Goal: Transaction & Acquisition: Download file/media

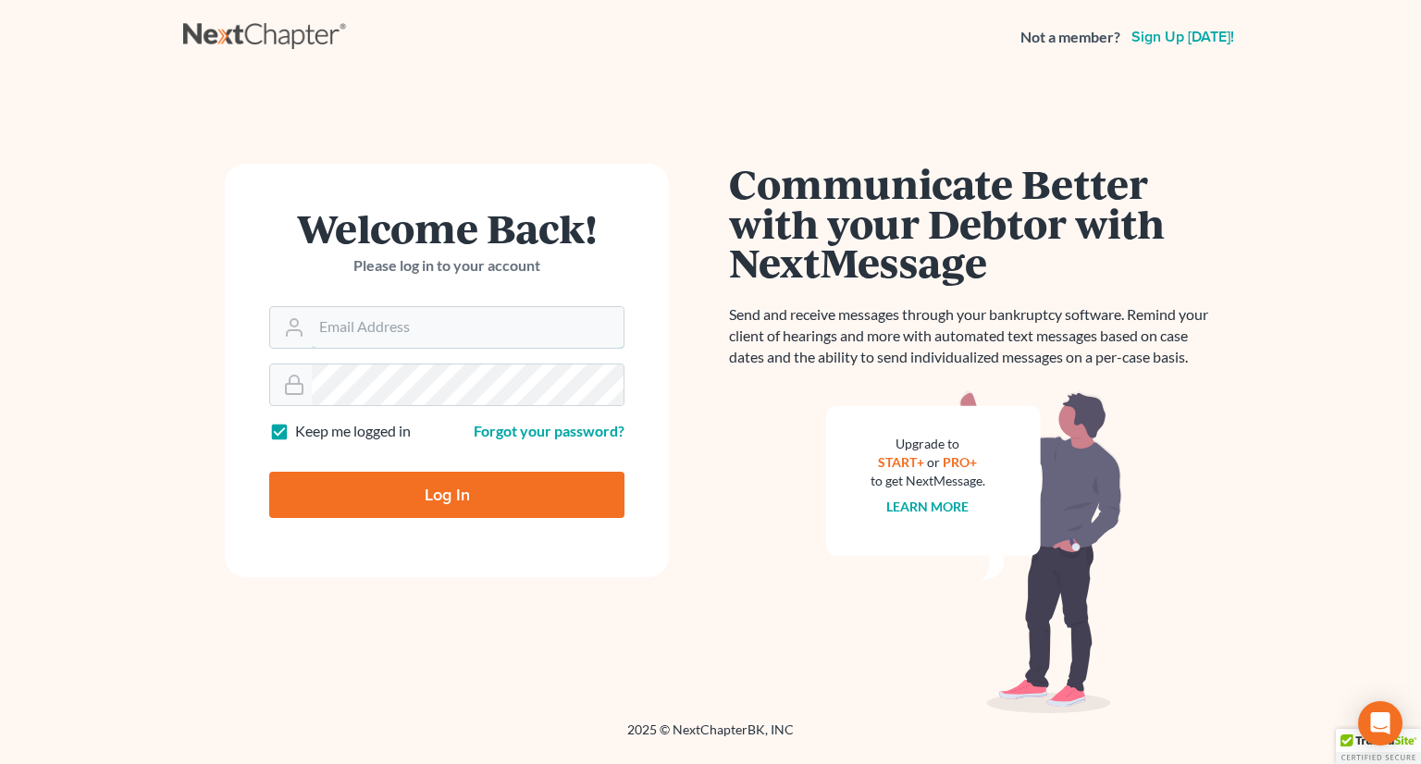
type input "[PERSON_NAME][EMAIL_ADDRESS][DOMAIN_NAME]"
click at [408, 496] on input "Log In" at bounding box center [446, 495] width 355 height 46
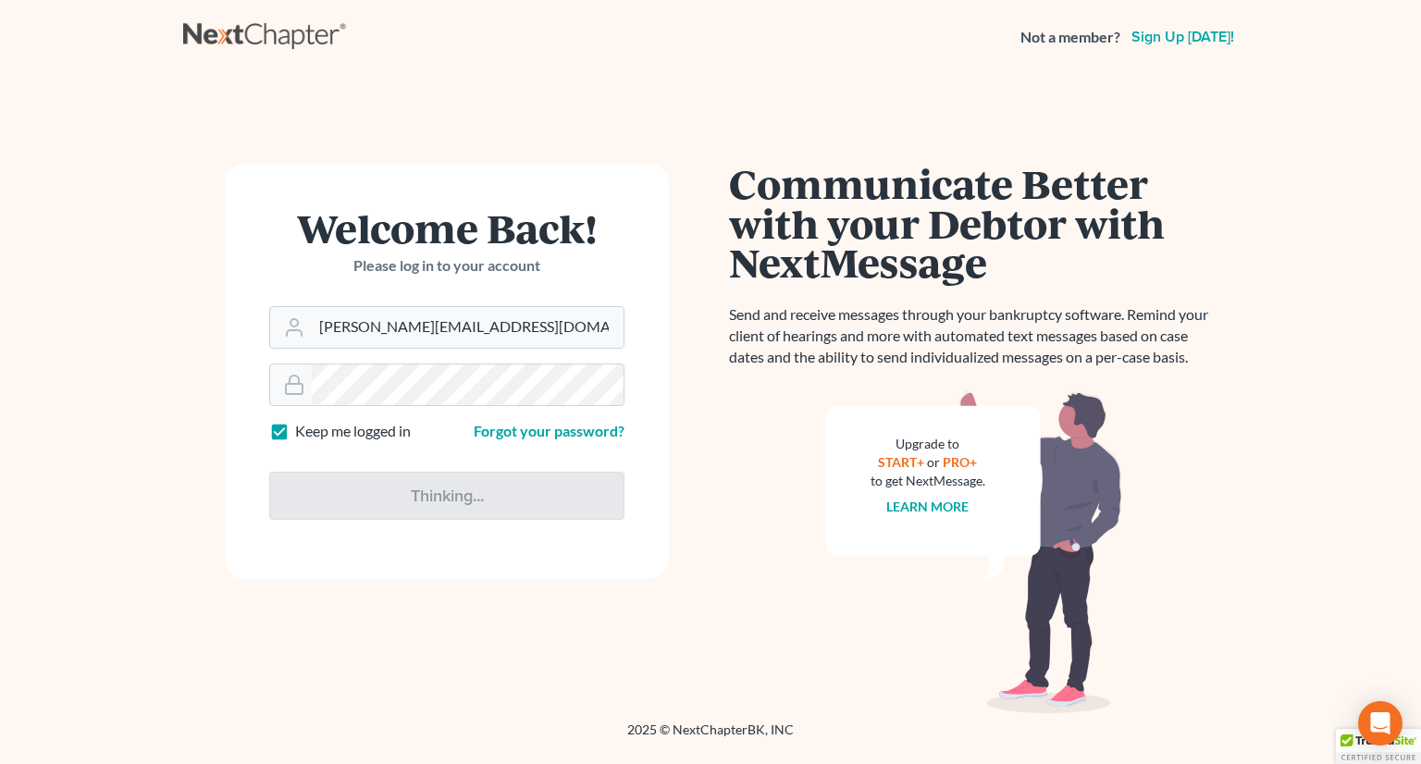
type input "Thinking..."
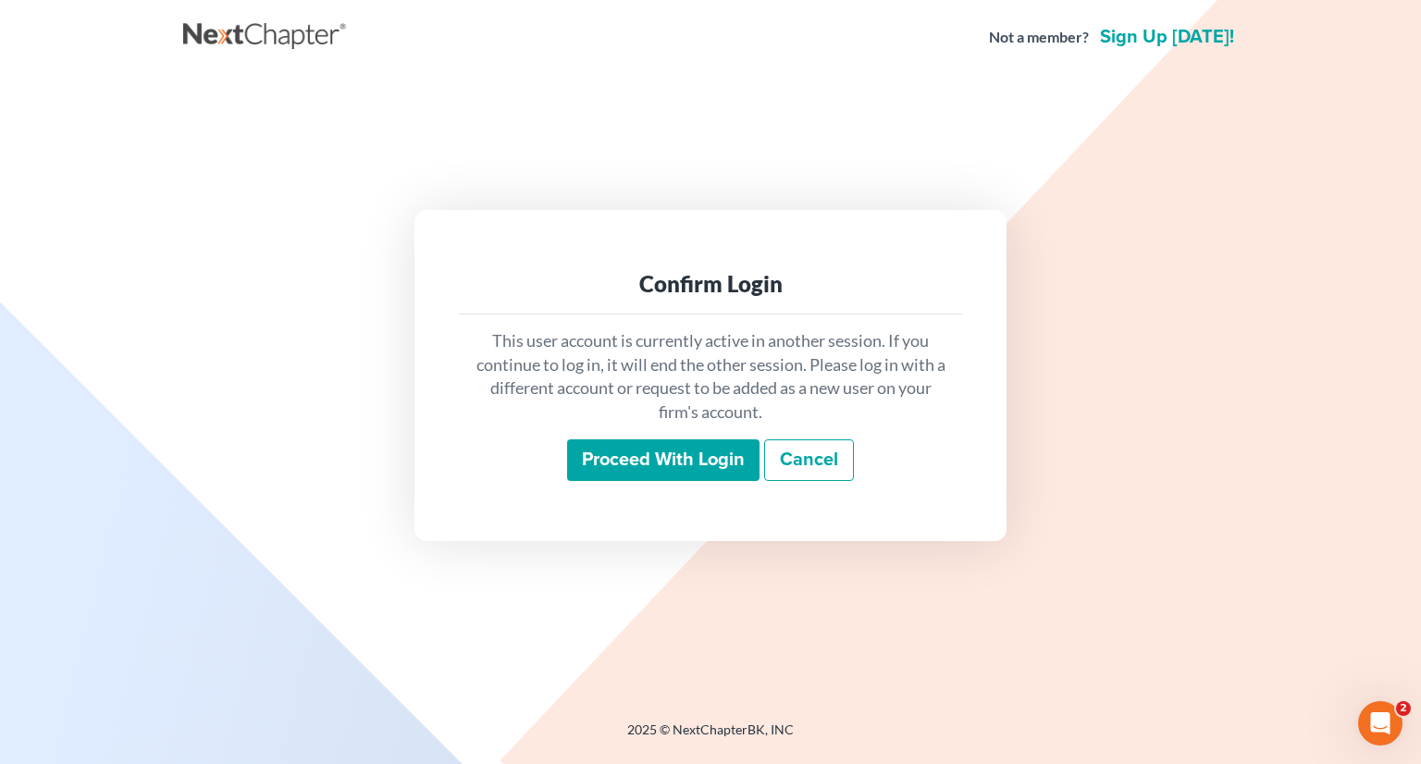
click at [655, 463] on input "Proceed with login" at bounding box center [663, 460] width 192 height 43
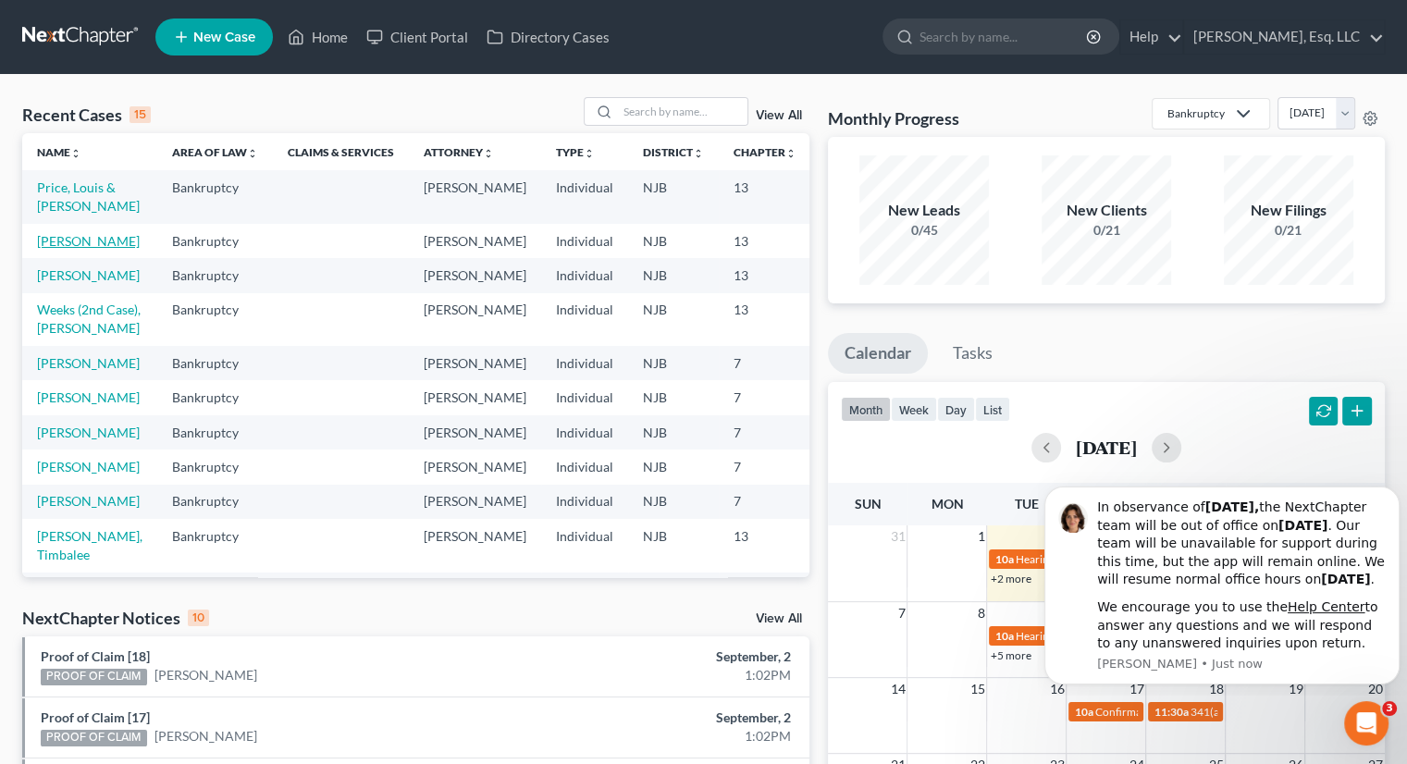
click at [53, 249] on link "[PERSON_NAME]" at bounding box center [88, 241] width 103 height 16
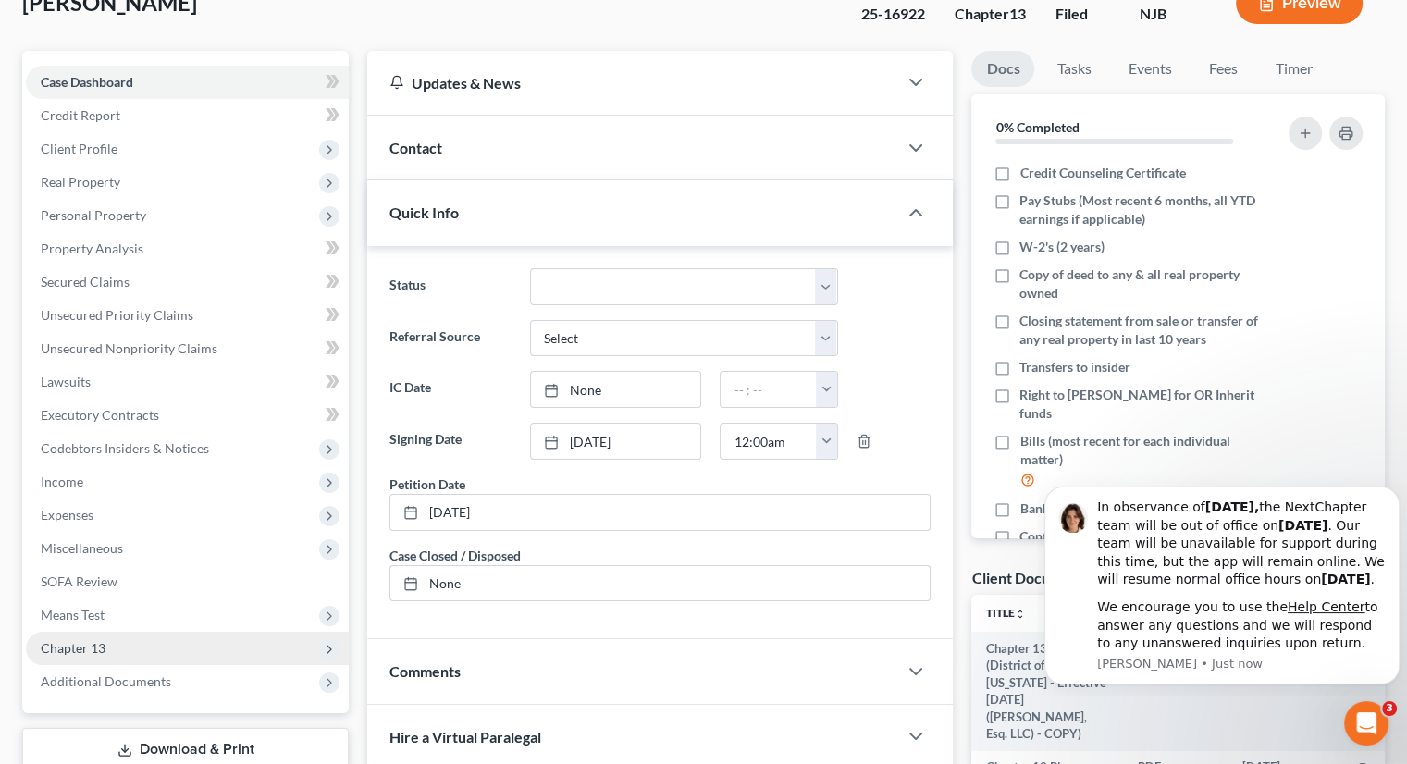
scroll to position [370, 0]
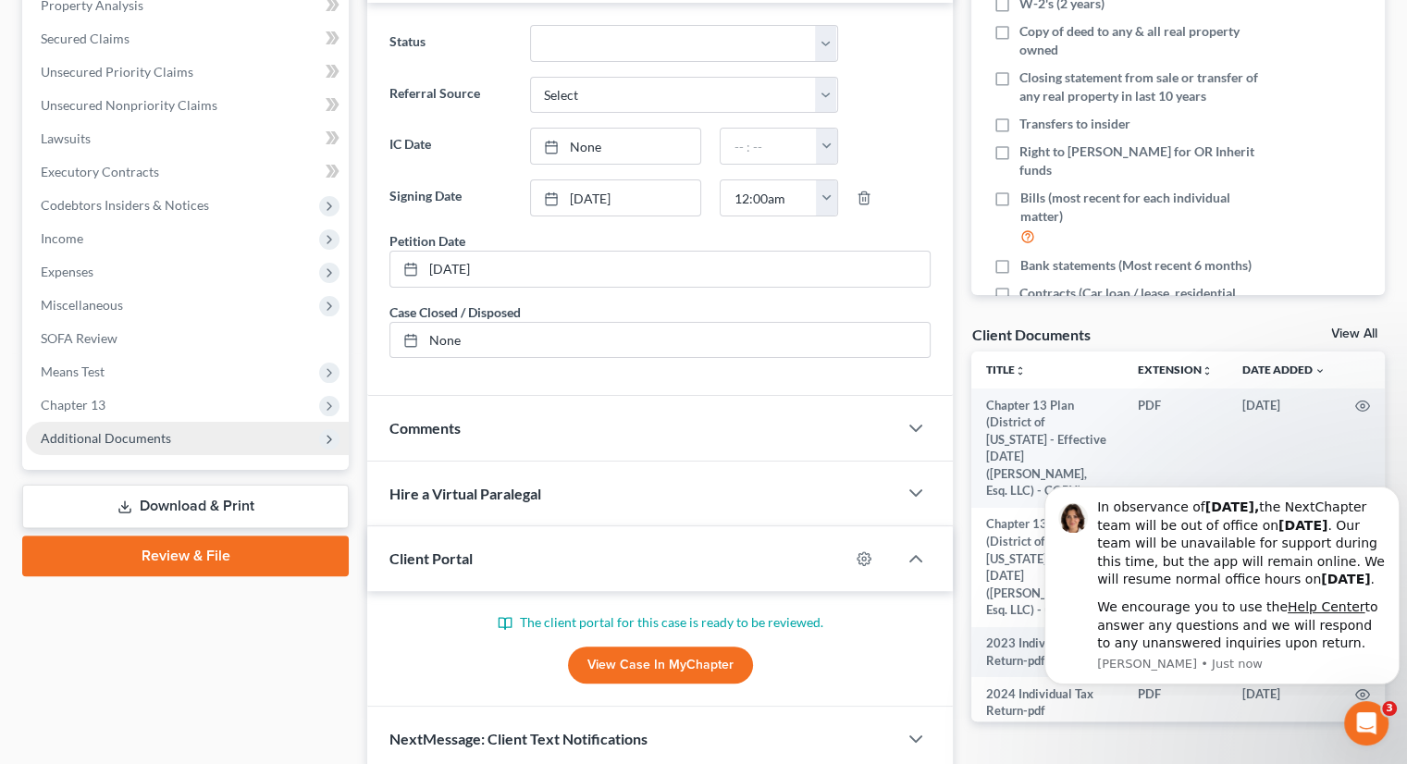
click at [159, 439] on span "Additional Documents" at bounding box center [106, 438] width 130 height 16
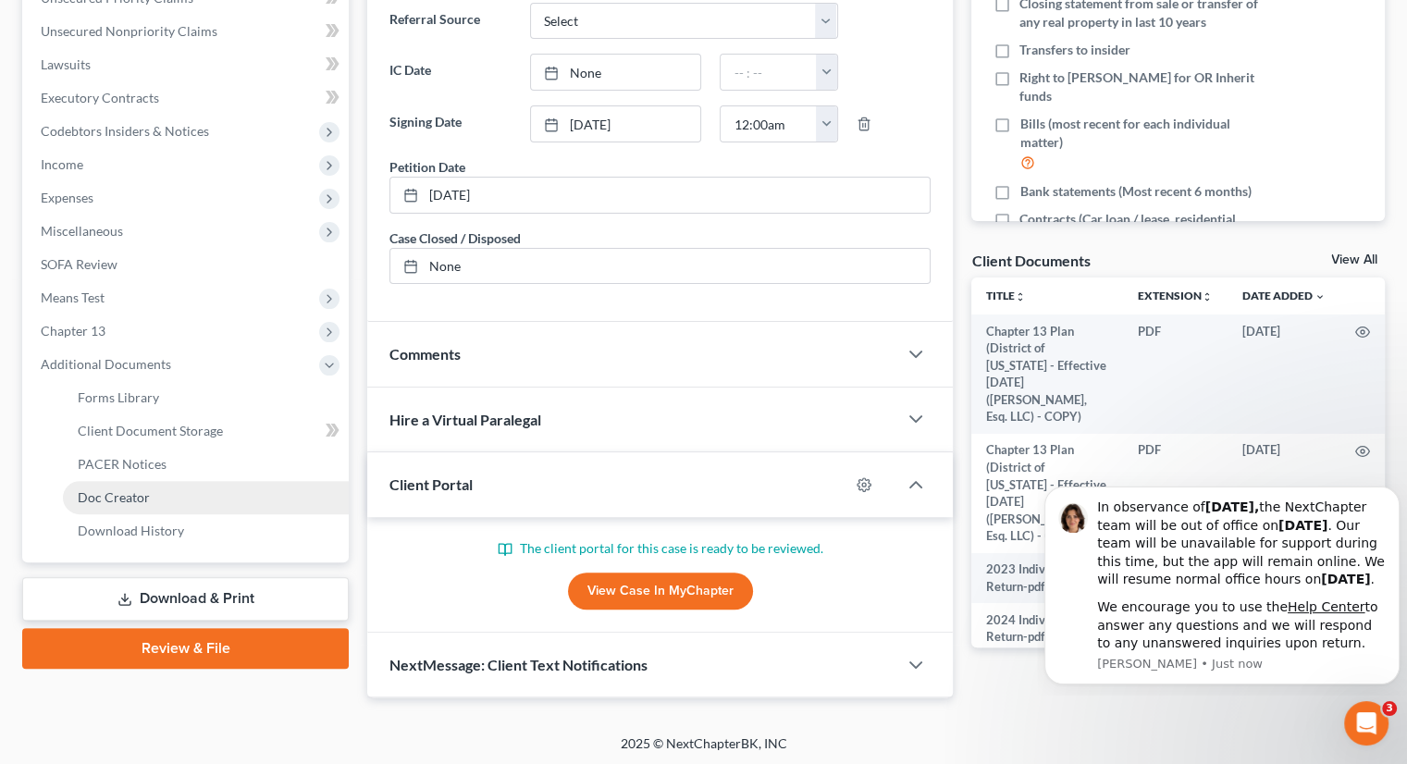
click at [133, 494] on span "Doc Creator" at bounding box center [114, 497] width 72 height 16
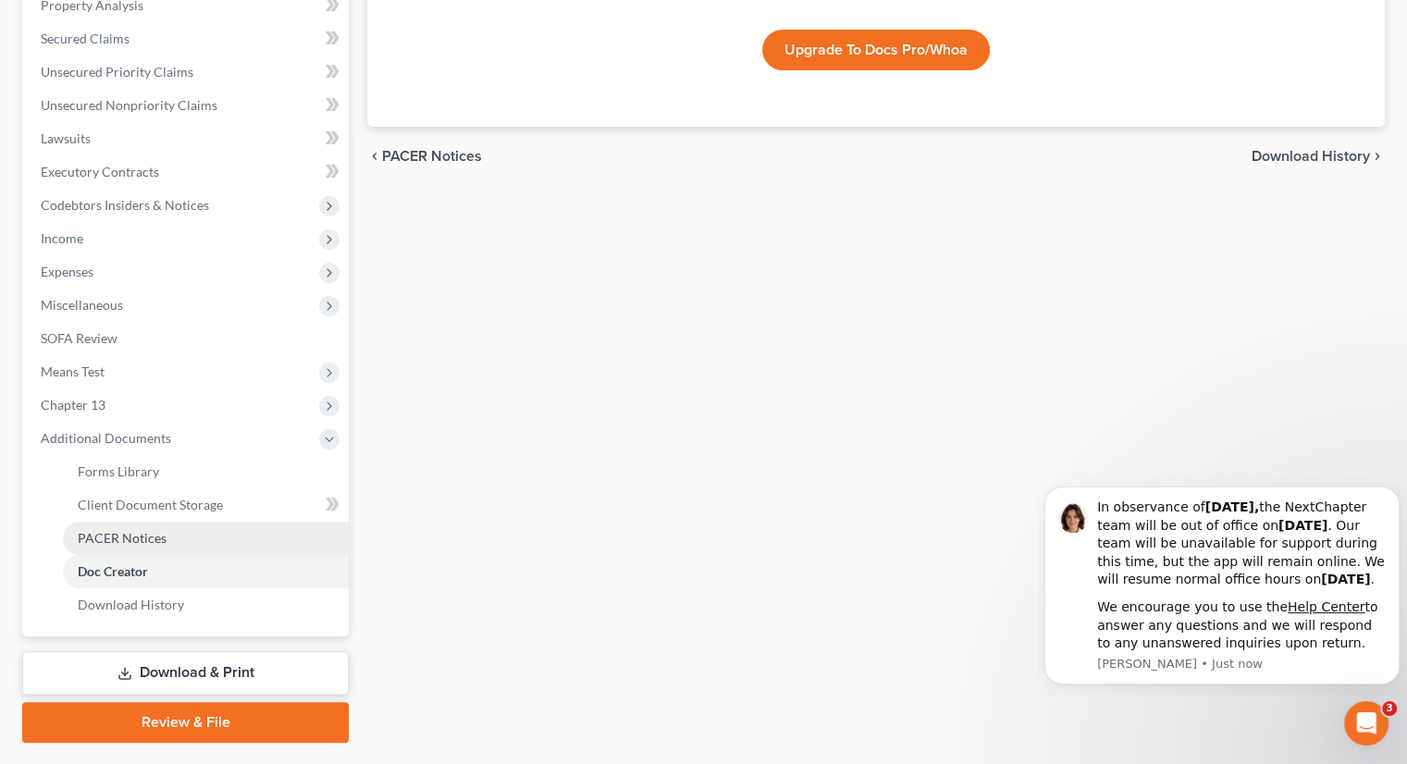
click at [127, 530] on span "PACER Notices" at bounding box center [122, 538] width 89 height 16
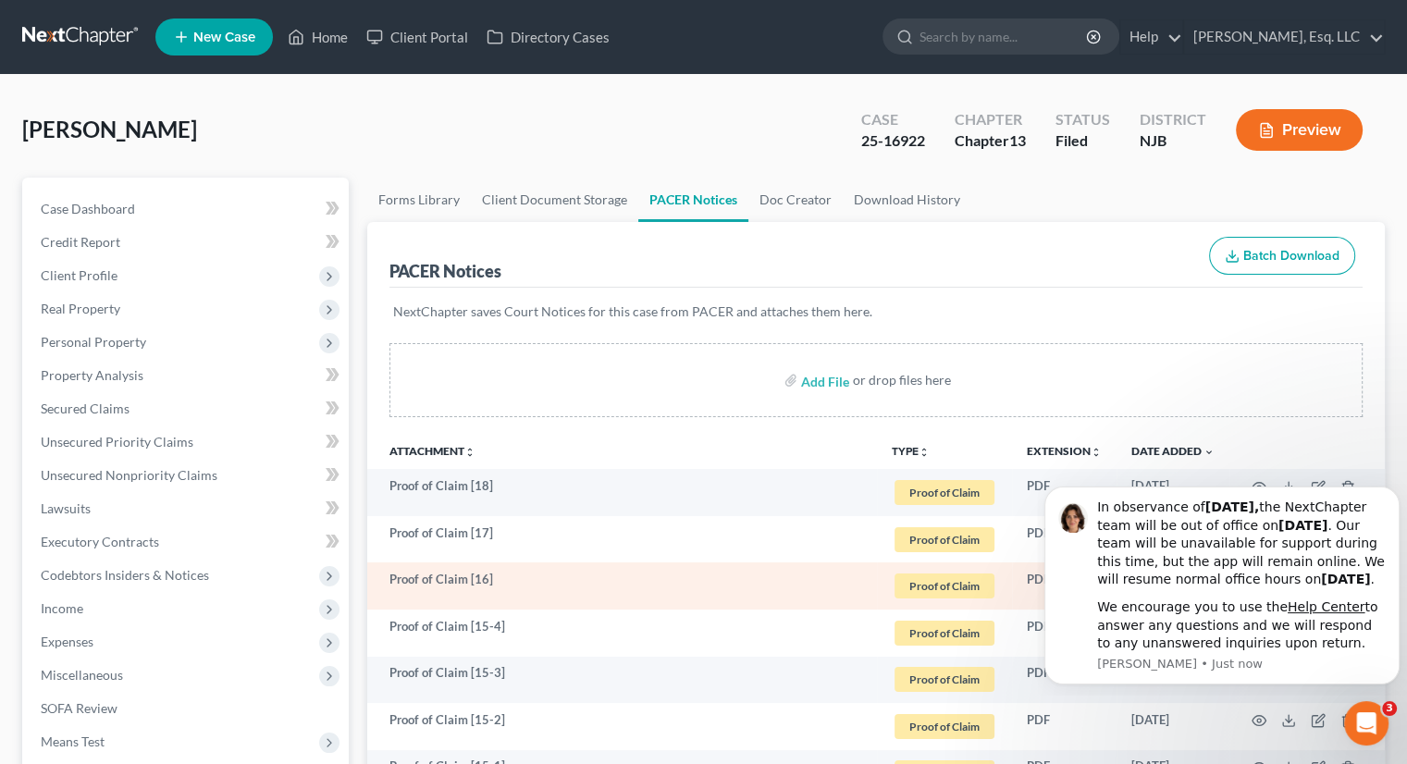
drag, startPoint x: 461, startPoint y: 574, endPoint x: 618, endPoint y: 581, distance: 157.4
click at [463, 574] on td "Proof of Claim [16]" at bounding box center [622, 585] width 510 height 47
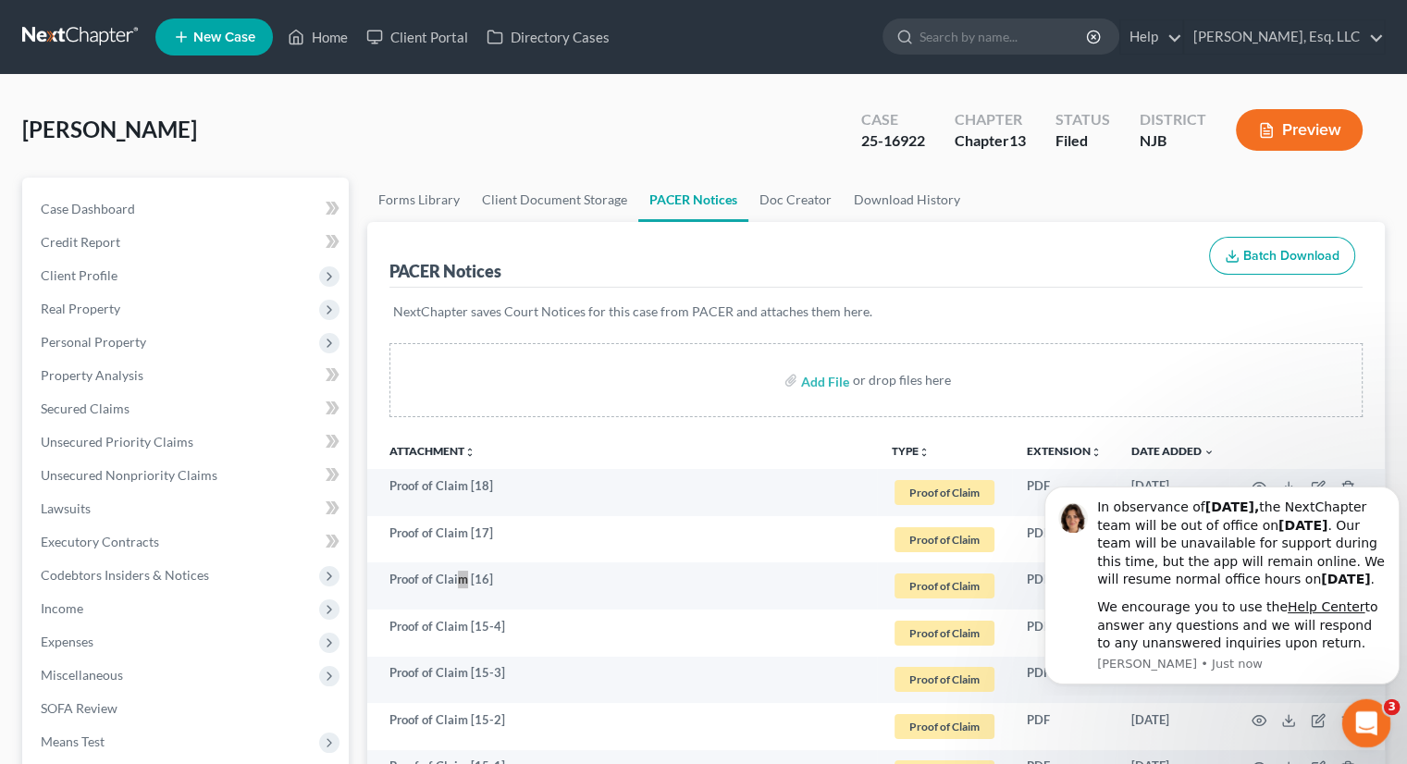
click at [1360, 715] on icon "Open Intercom Messenger" at bounding box center [1364, 721] width 31 height 31
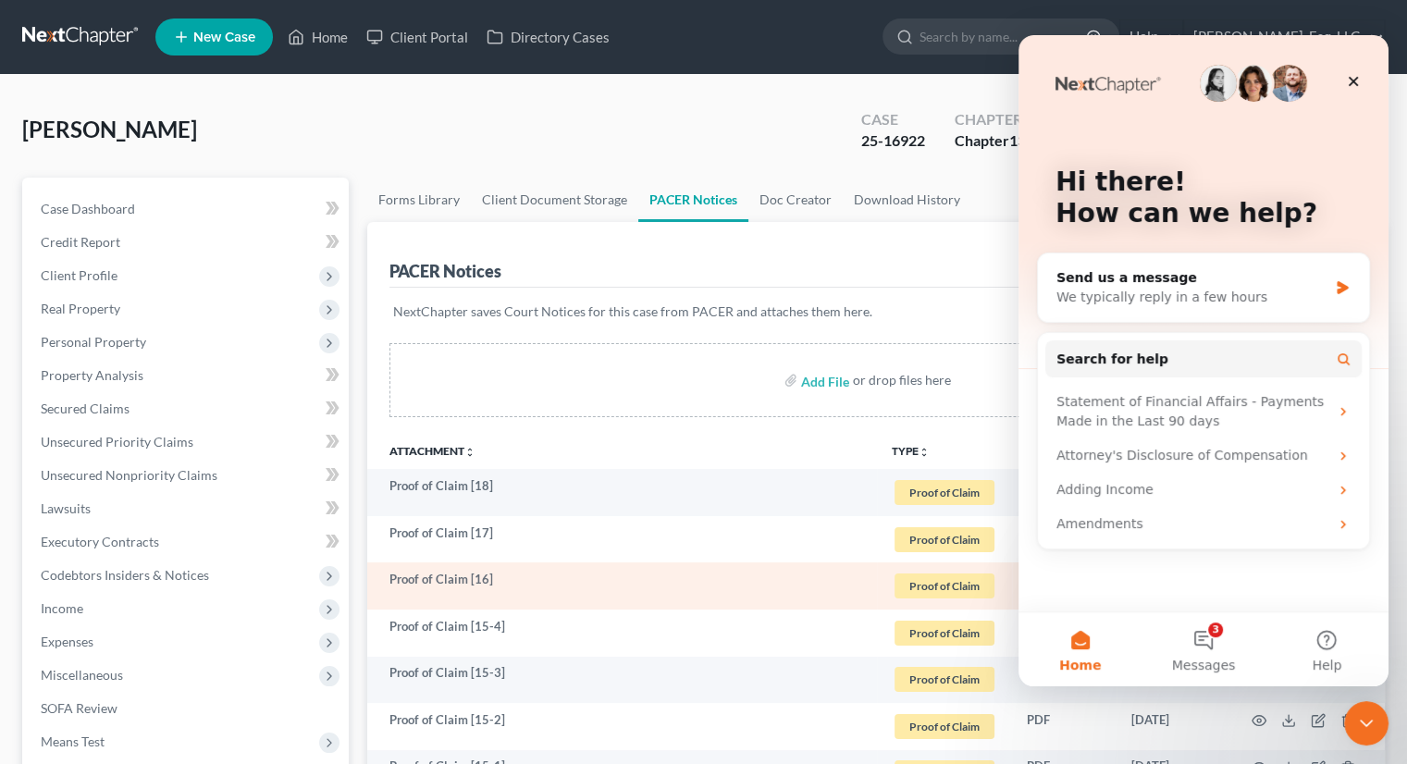
click at [873, 565] on td "Proof of Claim [16]" at bounding box center [622, 585] width 510 height 47
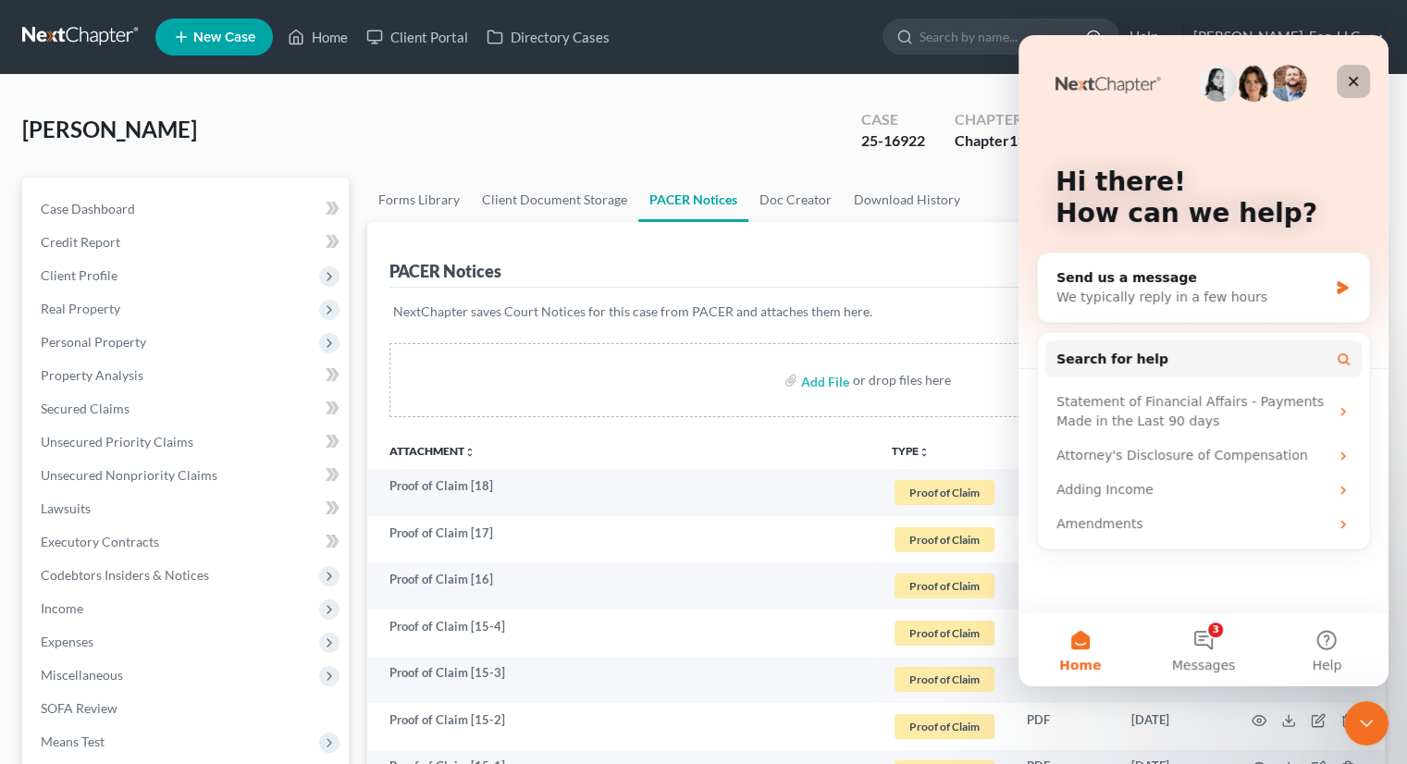
click at [1355, 83] on icon "Close" at bounding box center [1353, 81] width 15 height 15
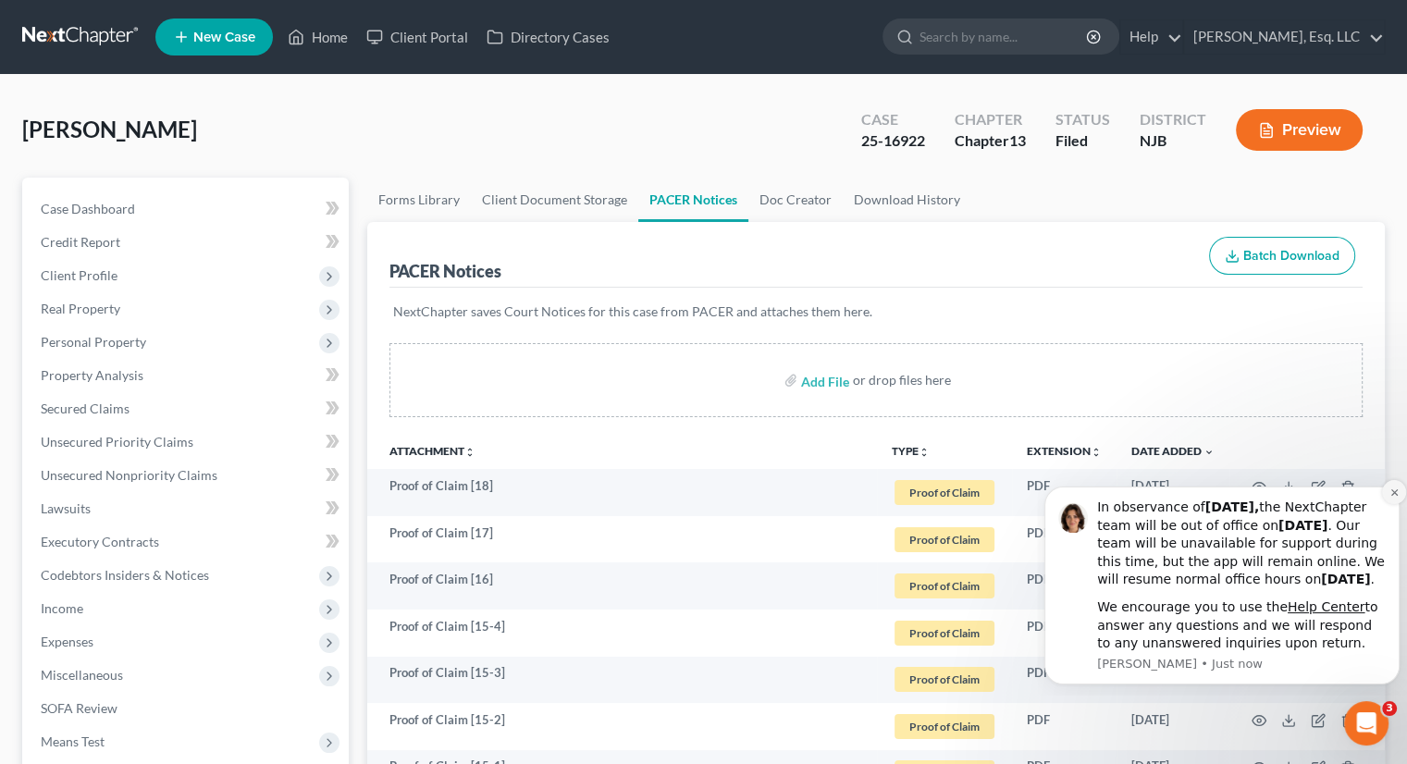
click at [1389, 480] on button "Dismiss notification" at bounding box center [1394, 492] width 24 height 24
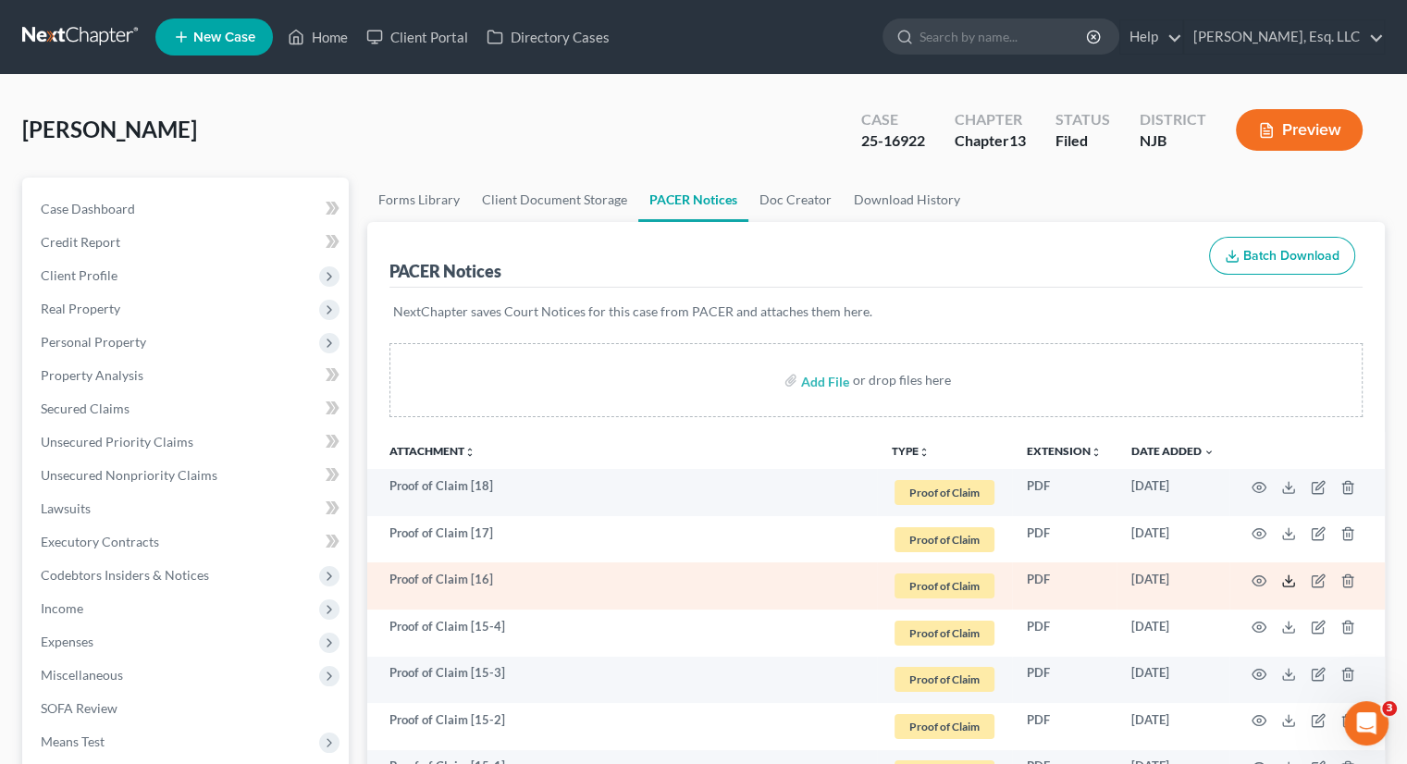
click at [1285, 582] on icon at bounding box center [1288, 581] width 15 height 15
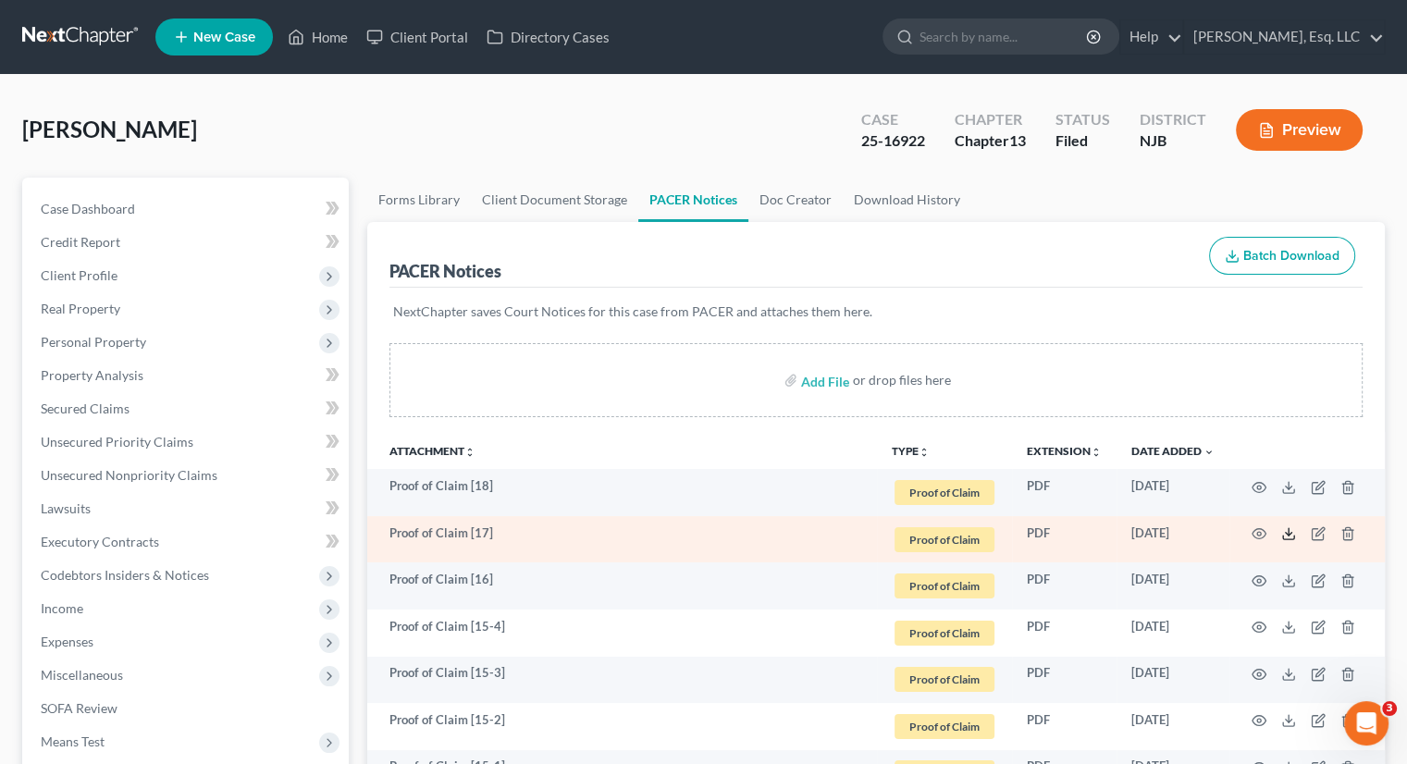
click at [1282, 534] on icon at bounding box center [1288, 533] width 15 height 15
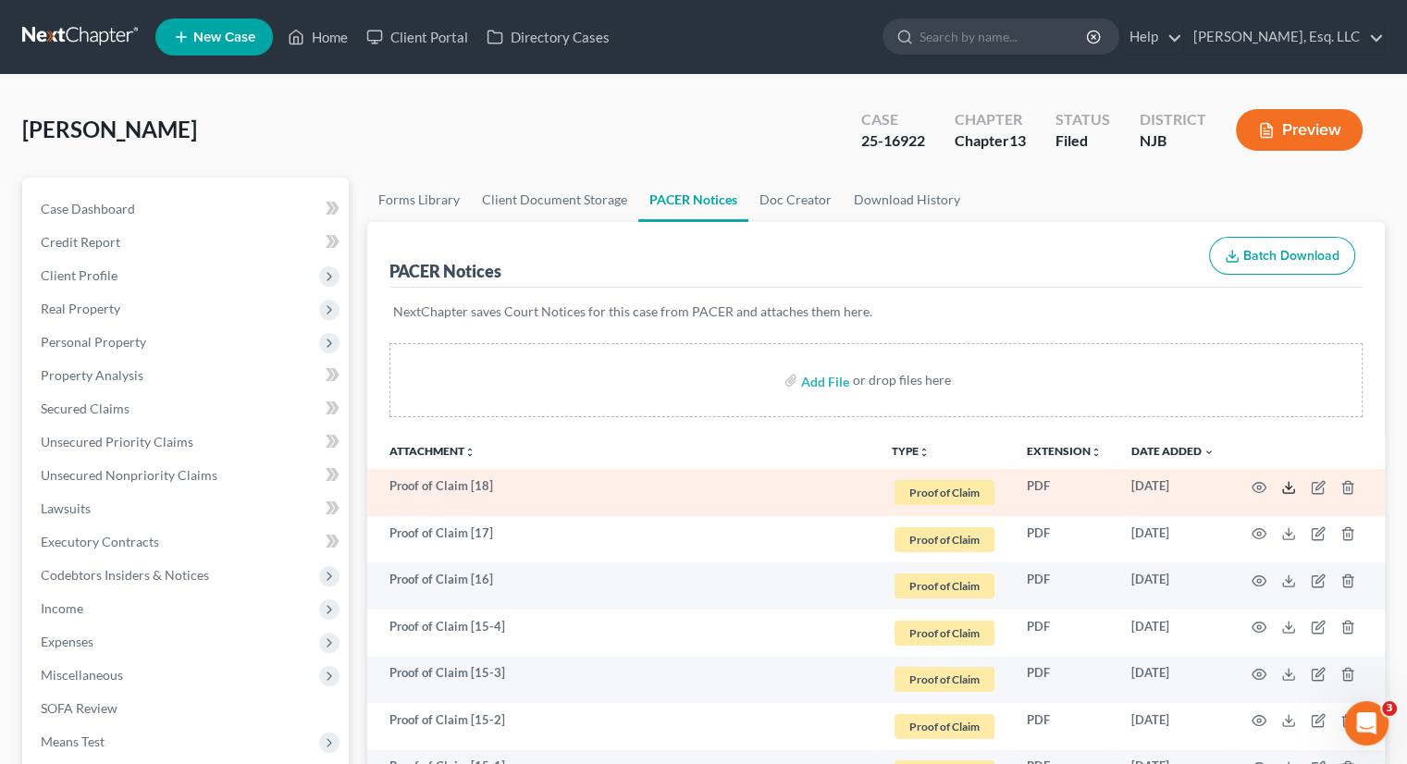
click at [1286, 484] on icon at bounding box center [1288, 487] width 15 height 15
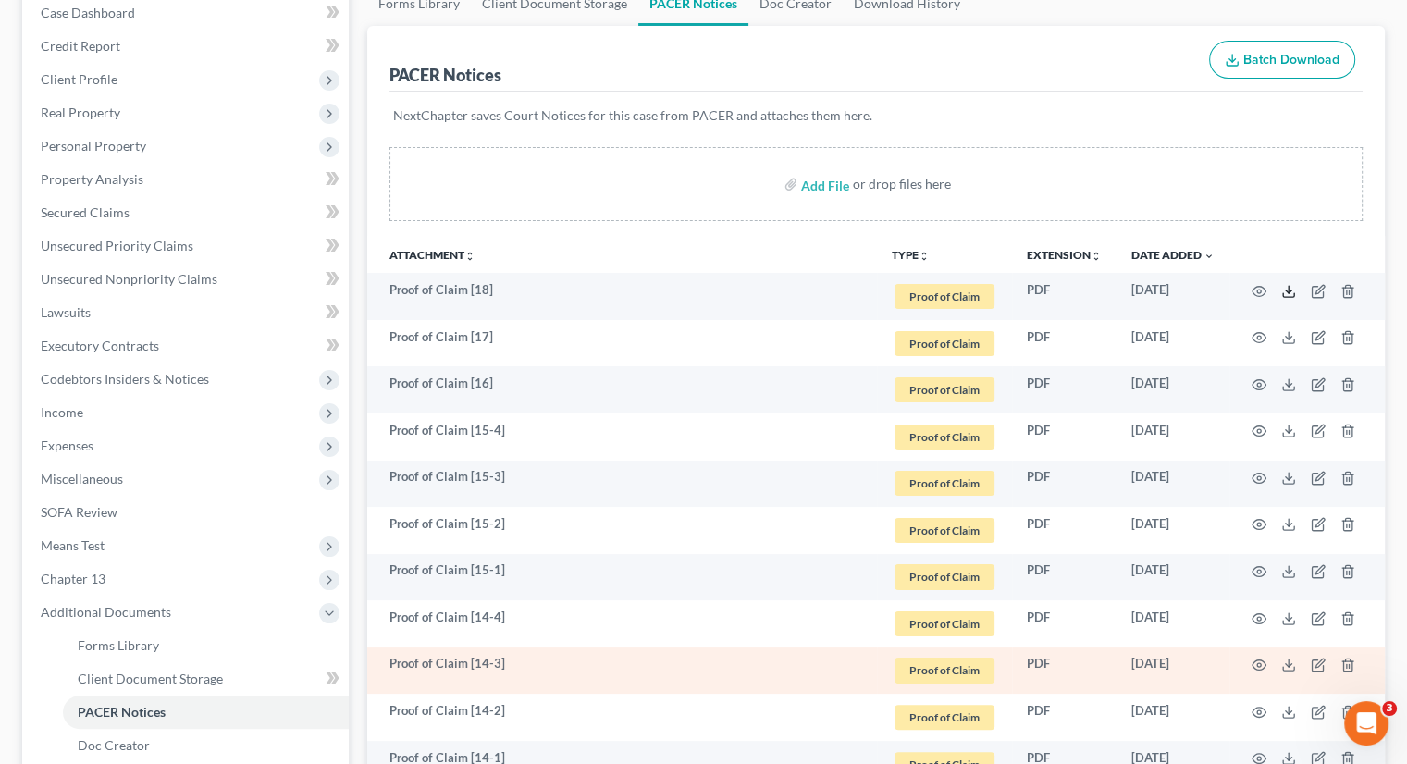
scroll to position [463, 0]
